Goal: Information Seeking & Learning: Learn about a topic

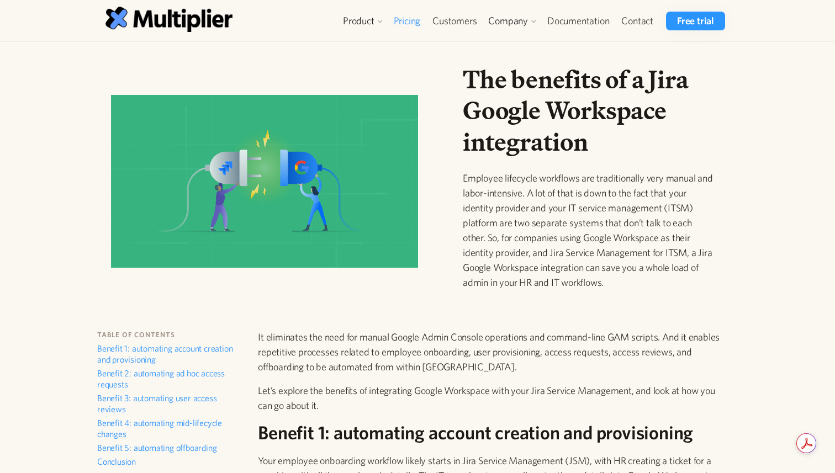
click at [411, 15] on link "Pricing" at bounding box center [407, 21] width 39 height 19
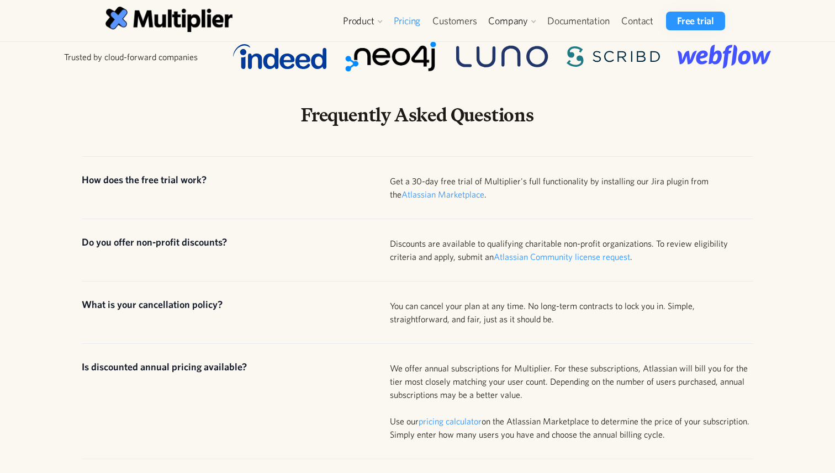
scroll to position [545, 0]
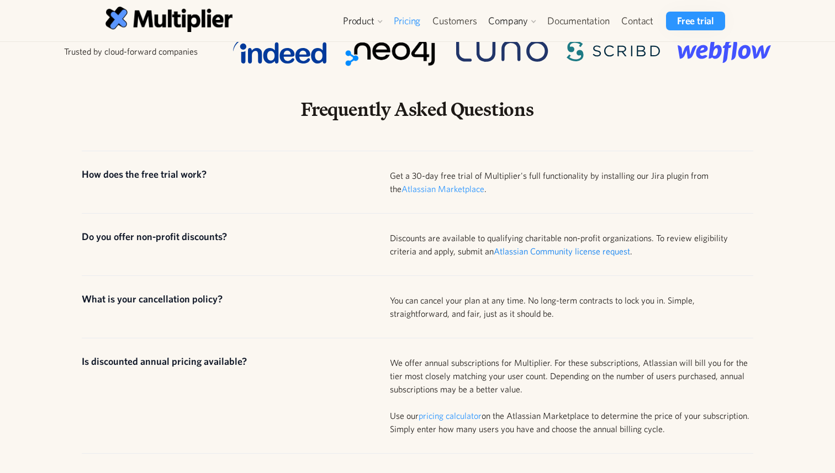
click at [494, 246] on link "Atlassian Community license request" at bounding box center [562, 251] width 136 height 10
click at [452, 231] on div "Discounts are available to qualifying charitable non-profit organizations. To r…" at bounding box center [571, 244] width 363 height 27
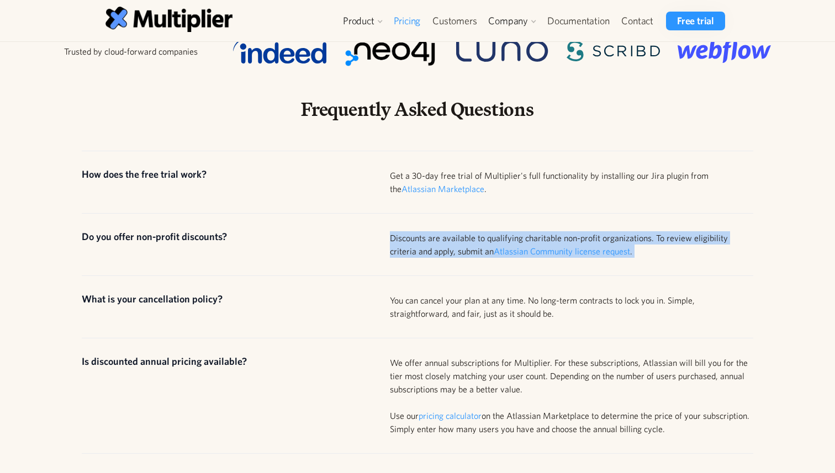
click at [452, 231] on div "Discounts are available to qualifying charitable non-profit organizations. To r…" at bounding box center [571, 244] width 363 height 27
click at [443, 231] on div "Discounts are available to qualifying charitable non-profit organizations. To r…" at bounding box center [571, 244] width 363 height 27
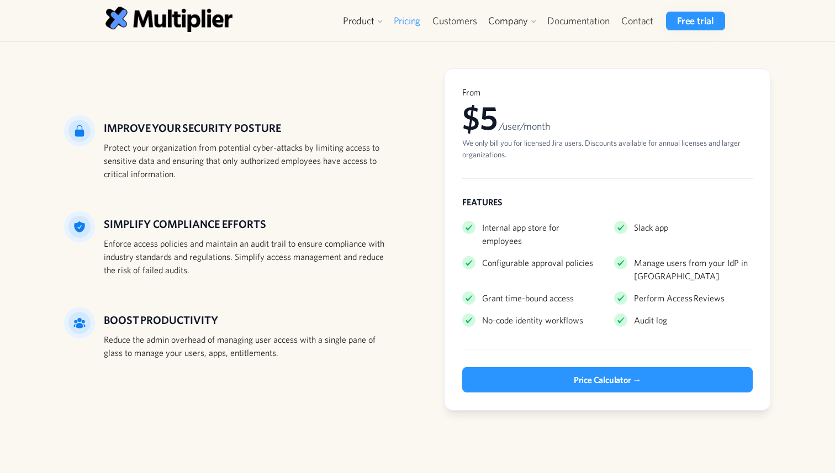
scroll to position [2, 0]
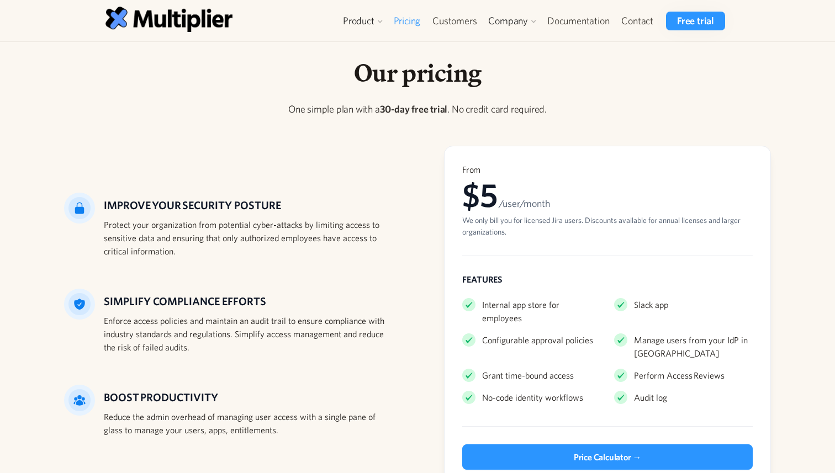
drag, startPoint x: 496, startPoint y: 321, endPoint x: 511, endPoint y: 334, distance: 20.0
click at [504, 334] on div "Configurable approval policies" at bounding box center [537, 340] width 111 height 13
click at [540, 335] on div "Internal app store for employees Slack app Configurable approval policies Manag…" at bounding box center [607, 351] width 290 height 115
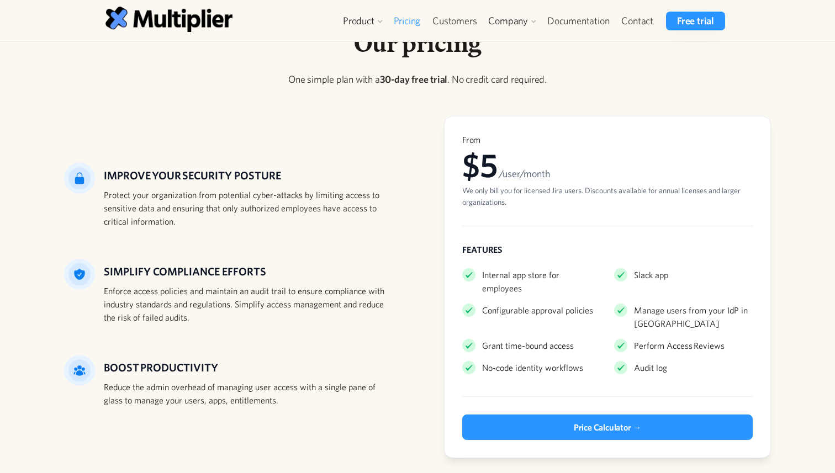
scroll to position [0, 0]
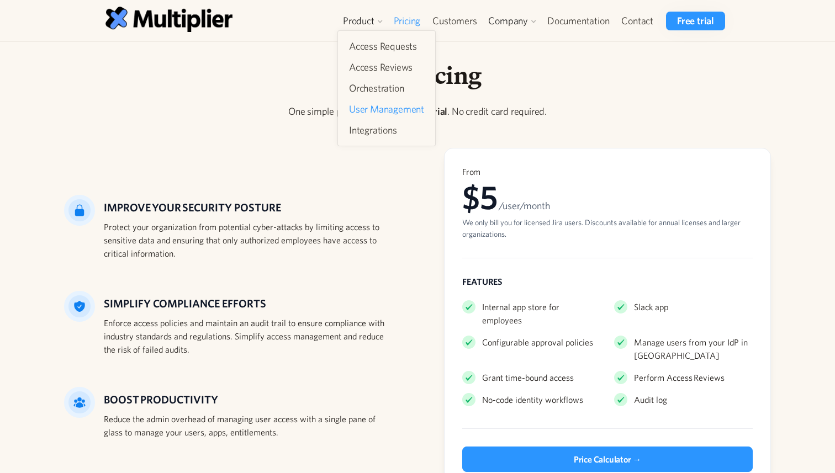
click at [376, 114] on link "User Management" at bounding box center [387, 109] width 84 height 20
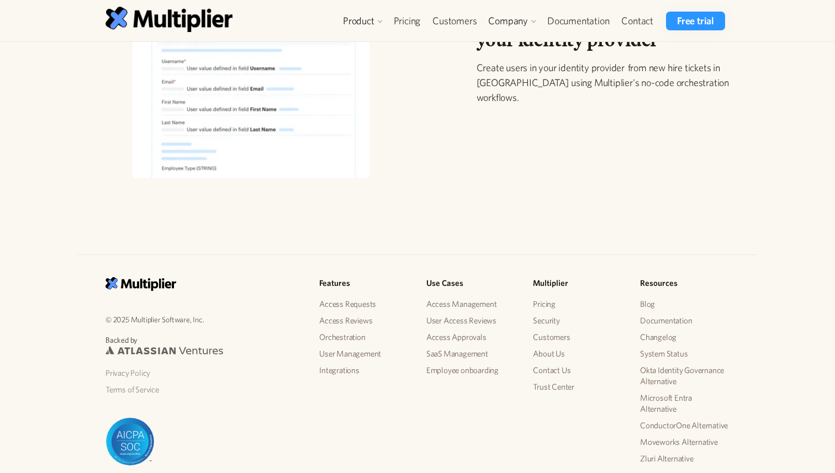
scroll to position [1351, 0]
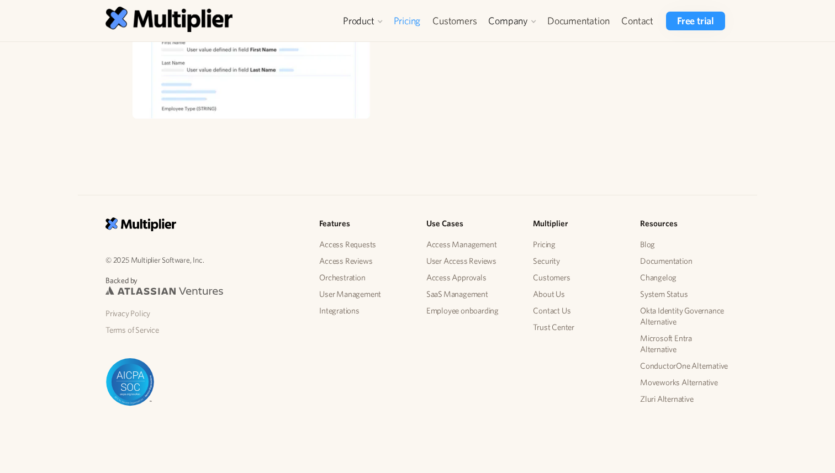
click at [414, 20] on link "Pricing" at bounding box center [407, 21] width 39 height 19
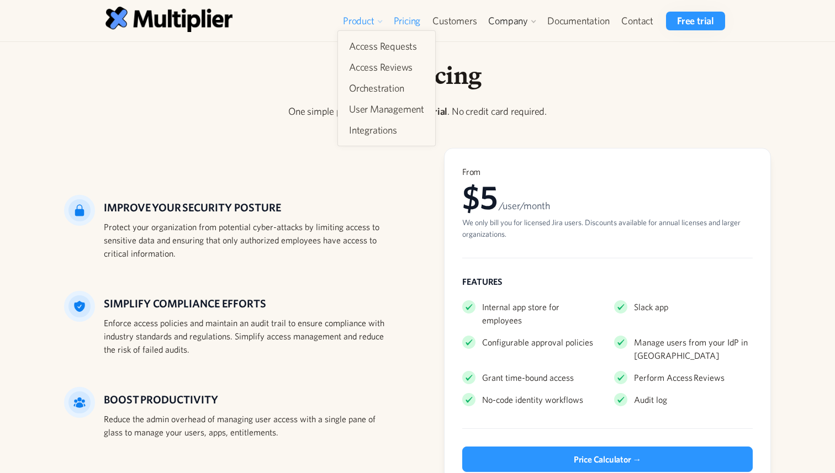
click at [348, 19] on div "Product" at bounding box center [358, 20] width 31 height 13
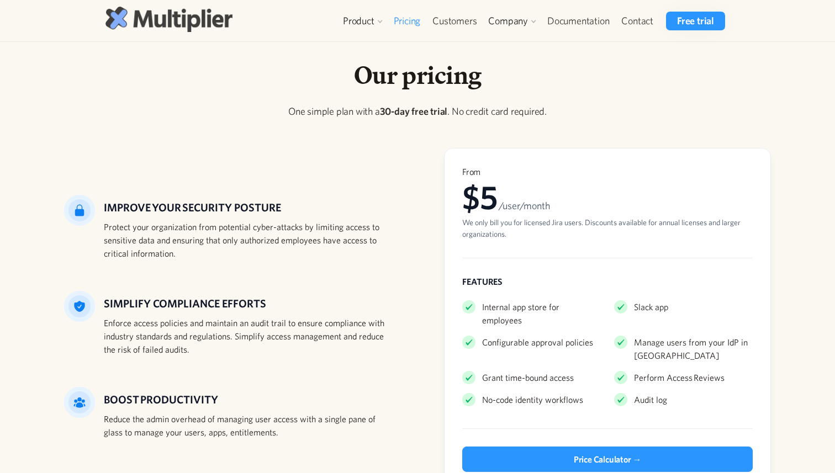
click at [232, 22] on img at bounding box center [168, 19] width 127 height 25
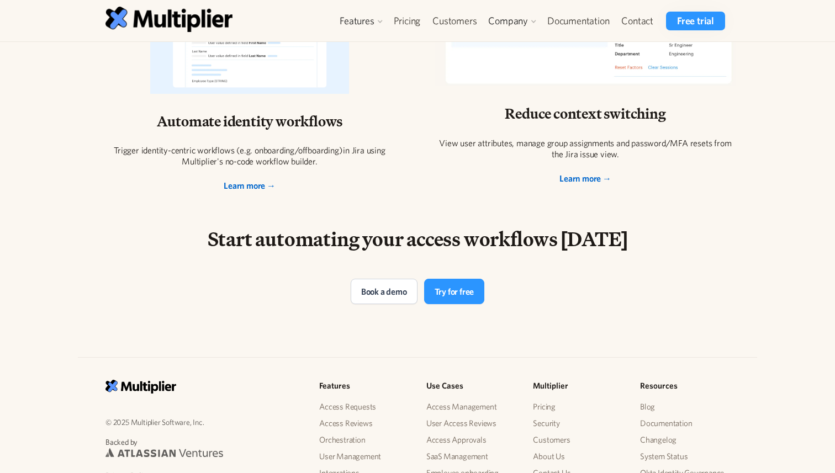
scroll to position [2300, 0]
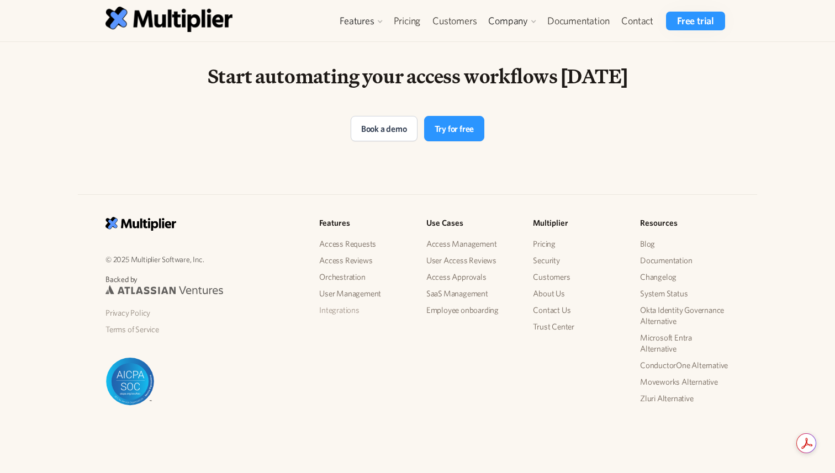
click at [341, 311] on link "Integrations" at bounding box center [363, 310] width 89 height 17
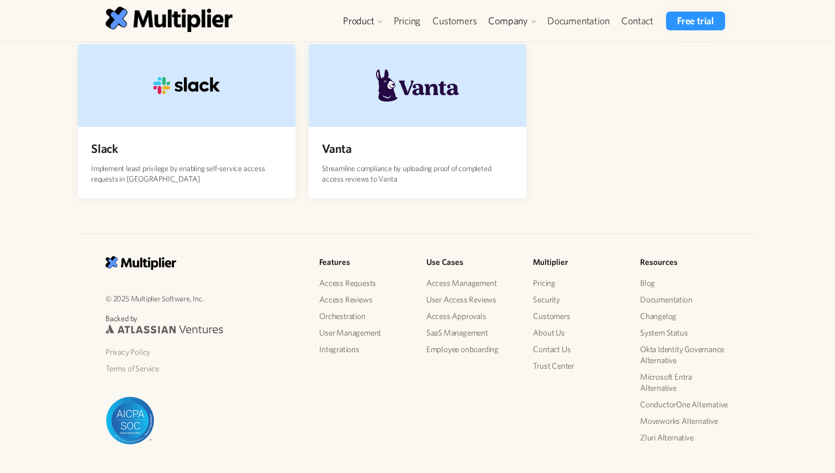
scroll to position [488, 0]
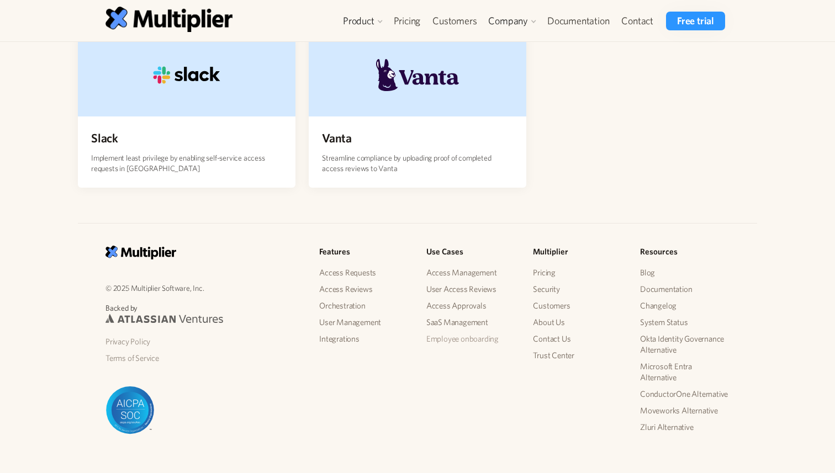
click at [445, 331] on link "Employee onboarding" at bounding box center [470, 339] width 89 height 17
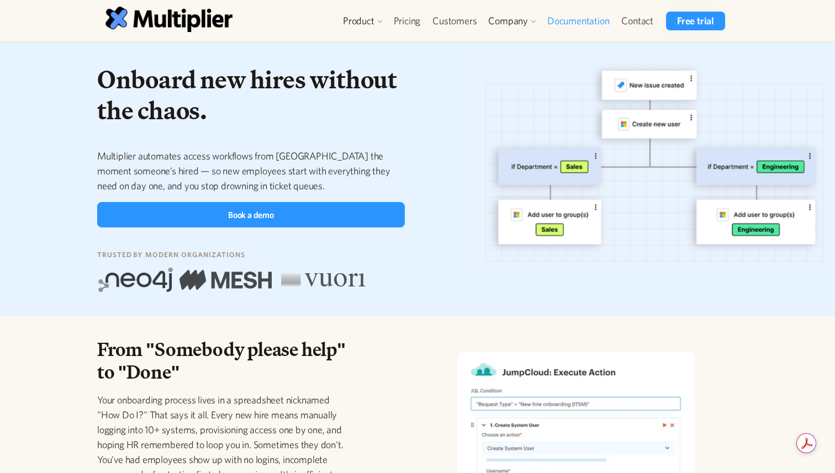
click at [568, 21] on link "Documentation" at bounding box center [578, 21] width 74 height 19
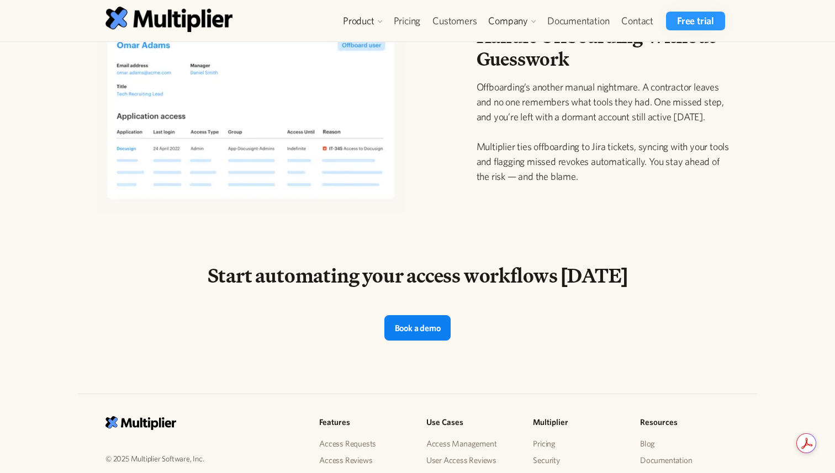
scroll to position [1422, 0]
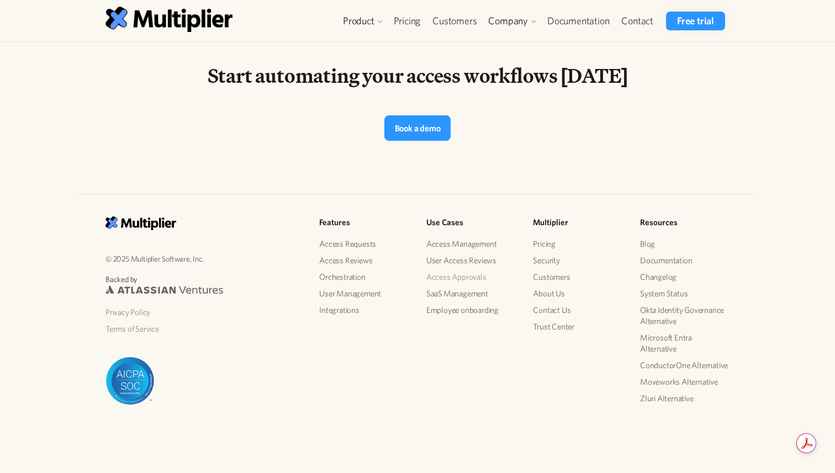
click at [463, 278] on link "Access Approvals" at bounding box center [470, 277] width 89 height 17
click at [468, 247] on link "Access Management" at bounding box center [470, 244] width 89 height 17
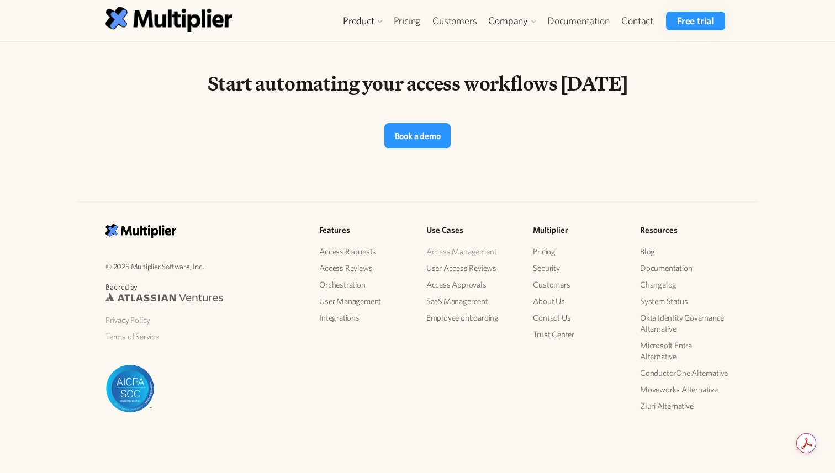
scroll to position [1412, 0]
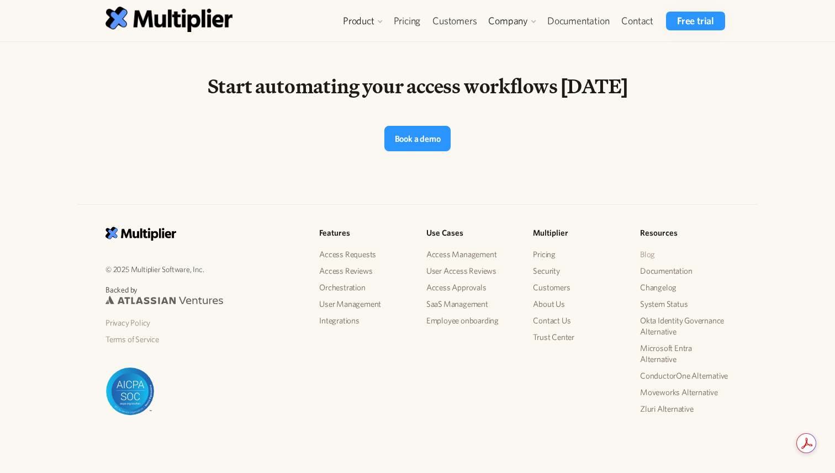
click at [648, 253] on link "Blog" at bounding box center [684, 254] width 89 height 17
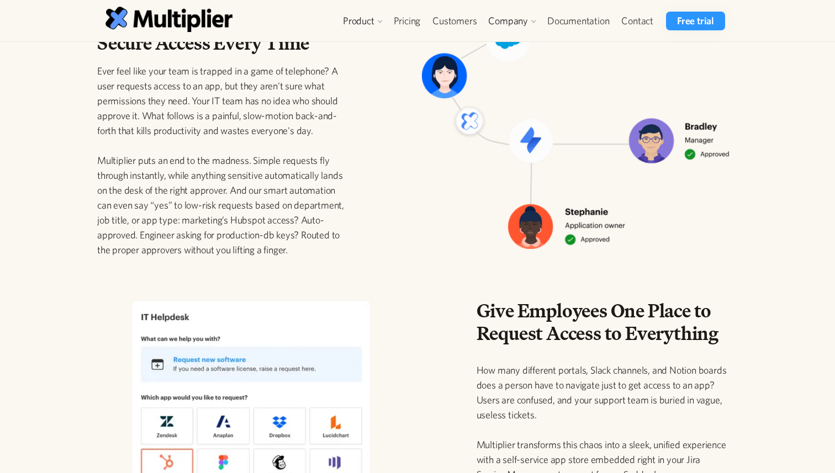
scroll to position [589, 0]
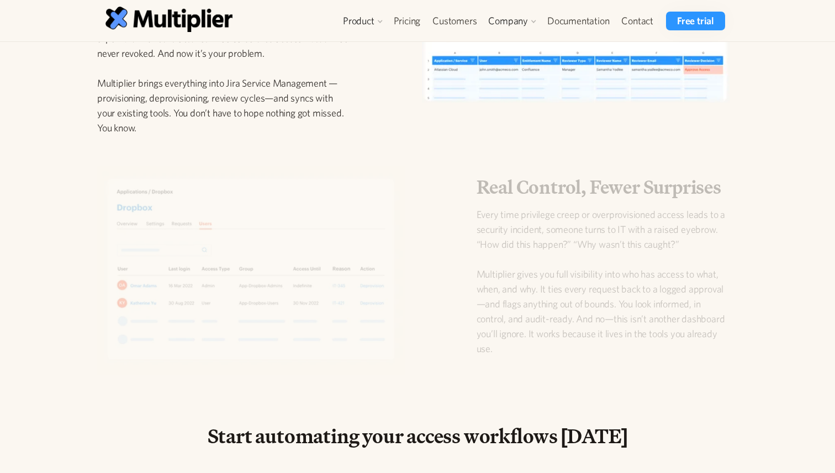
scroll to position [1297, 0]
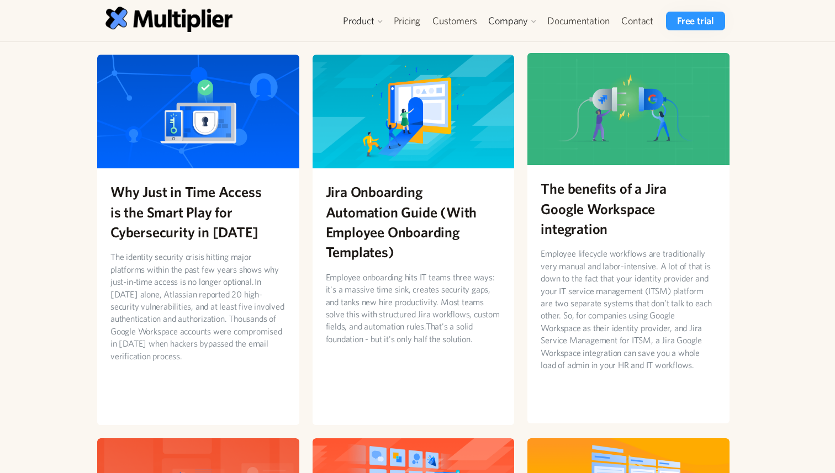
scroll to position [75, 0]
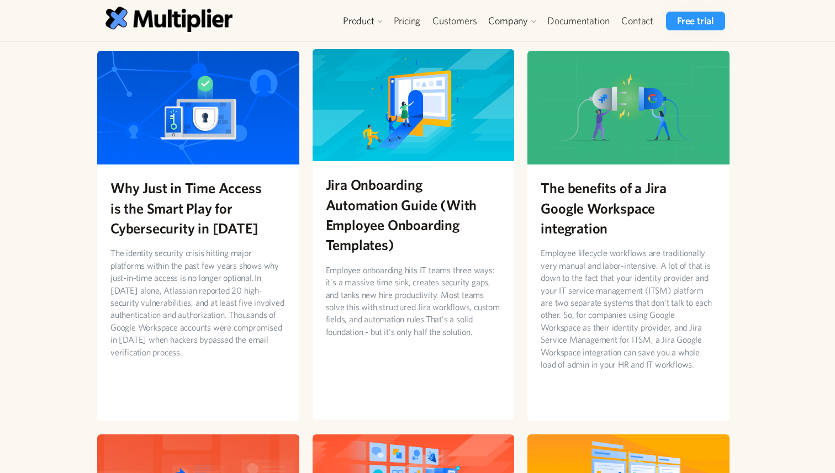
click at [462, 195] on h2 "Jira Onboarding Automation Guide (With Employee Onboarding Templates)" at bounding box center [414, 214] width 176 height 81
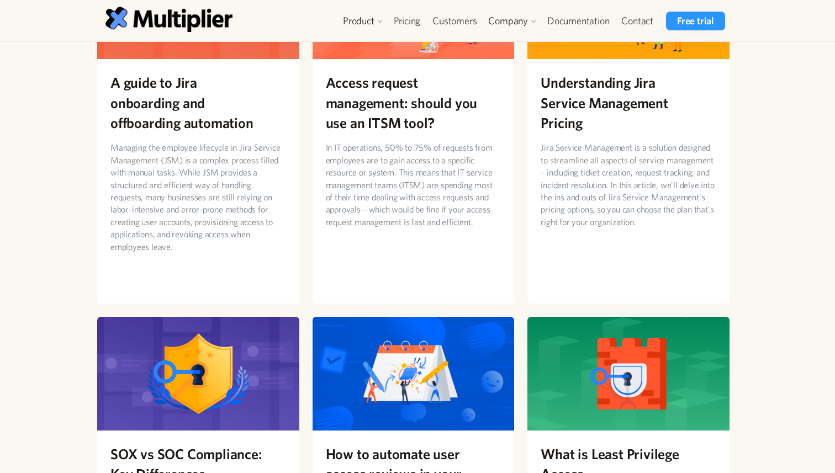
scroll to position [520, 0]
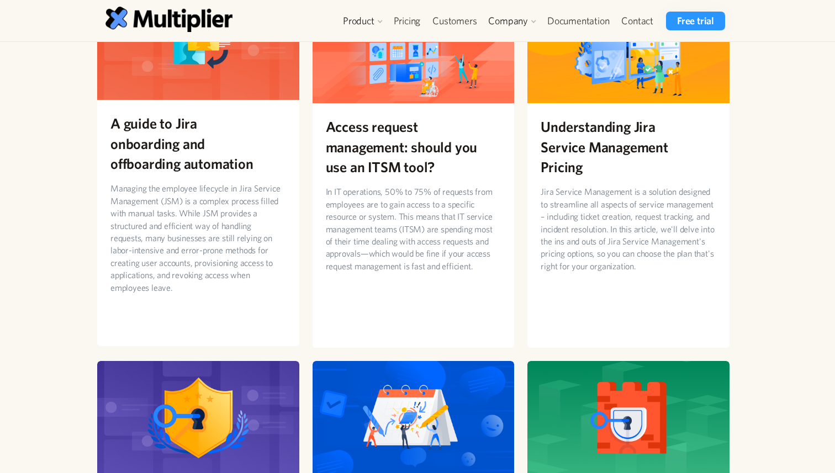
click at [238, 132] on h2 "A guide to Jira onboarding and offboarding automation" at bounding box center [198, 143] width 176 height 60
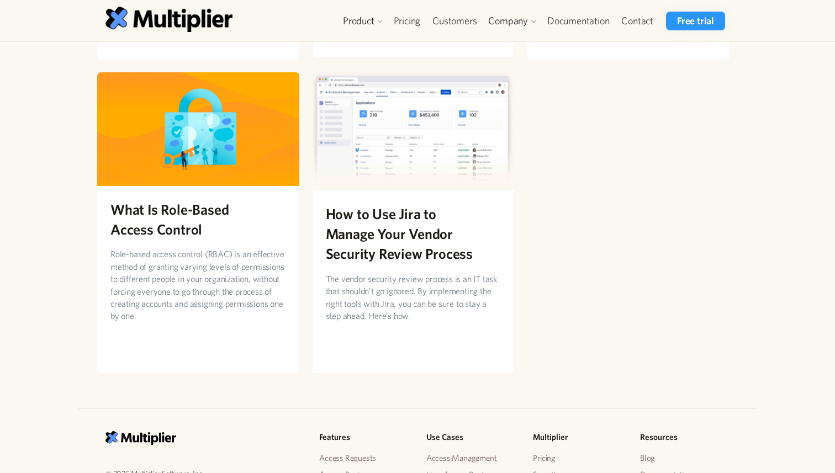
scroll to position [1528, 0]
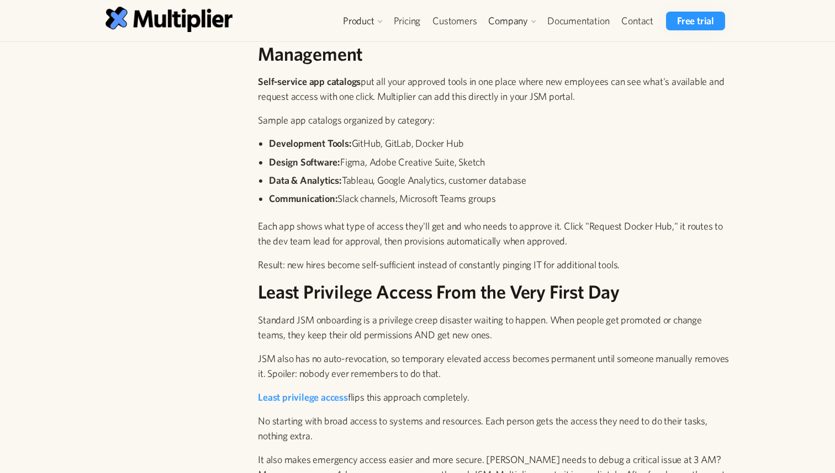
scroll to position [1789, 0]
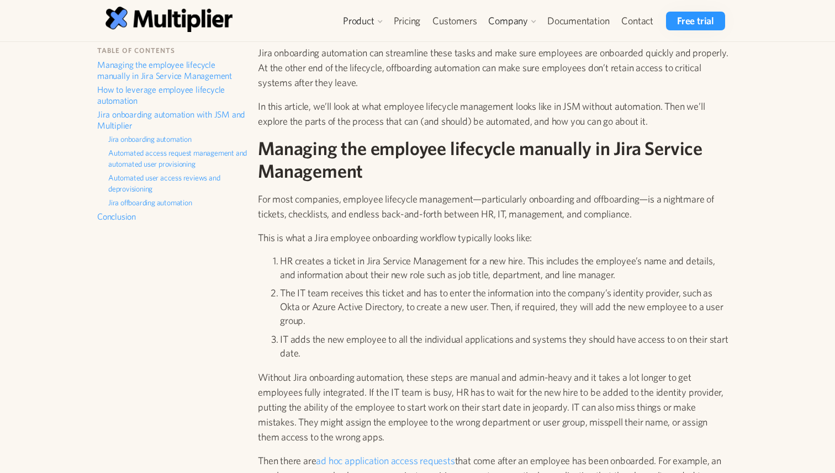
scroll to position [380, 0]
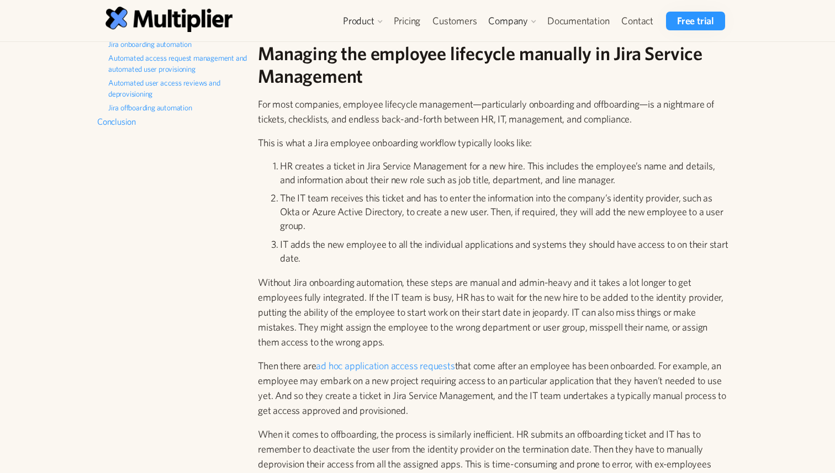
click at [292, 180] on li "HR creates a ticket in Jira Service Management for a new hire. This includes th…" at bounding box center [505, 173] width 450 height 28
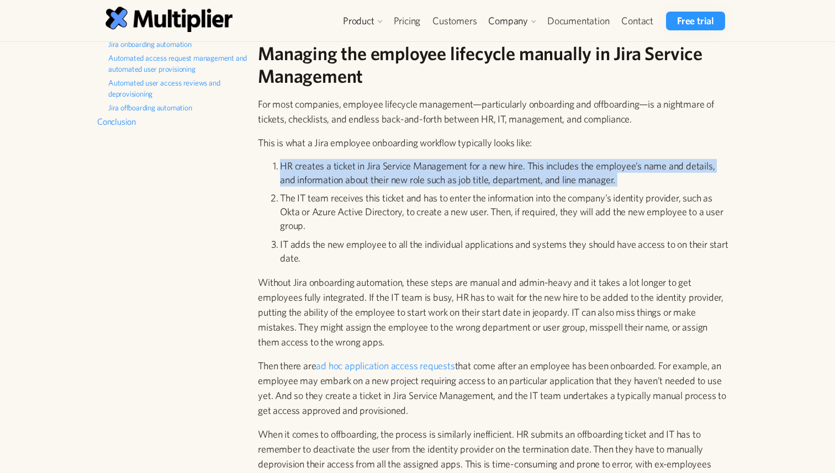
click at [292, 180] on li "HR creates a ticket in Jira Service Management for a new hire. This includes th…" at bounding box center [505, 173] width 450 height 28
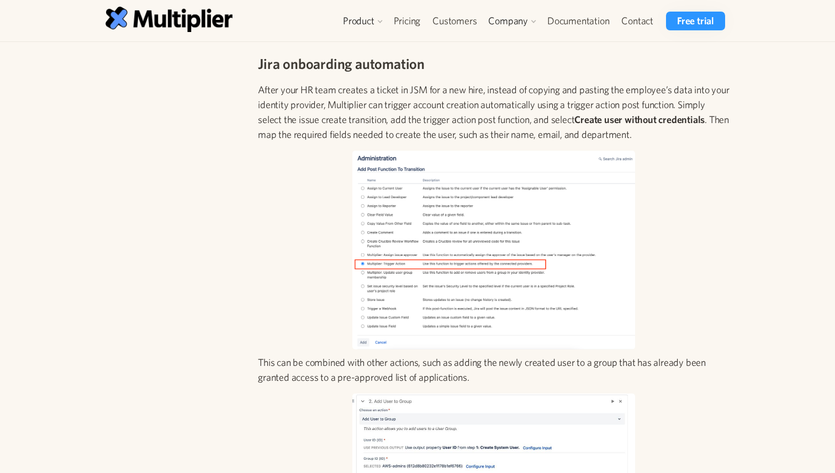
scroll to position [1496, 0]
